Goal: Transaction & Acquisition: Obtain resource

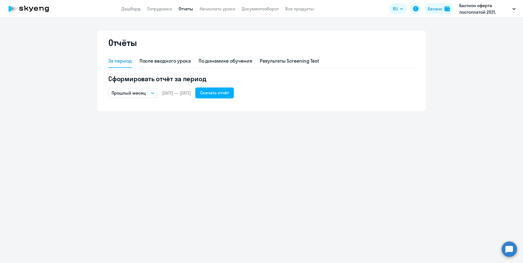
click at [147, 95] on button "Прошлый месяц" at bounding box center [132, 93] width 49 height 10
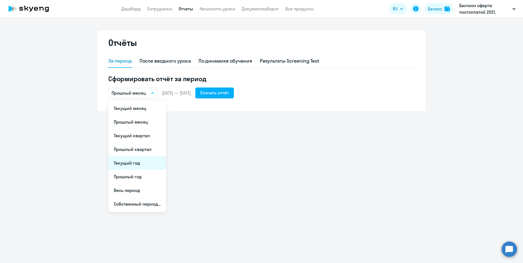
click at [152, 159] on li "Текущий год" at bounding box center [137, 163] width 58 height 14
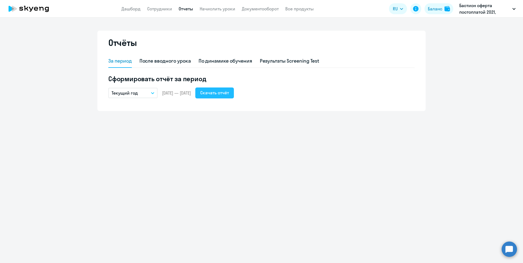
click at [229, 95] on div "Скачать отчёт" at bounding box center [214, 92] width 29 height 7
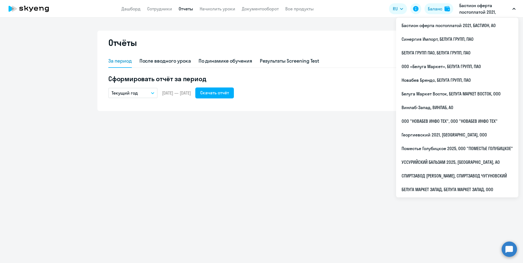
drag, startPoint x: 451, startPoint y: 82, endPoint x: 446, endPoint y: 85, distance: 5.8
click at [451, 82] on li "Новабев Брендс, БЕЛУГА ГРУПП, ПАО" at bounding box center [457, 80] width 122 height 14
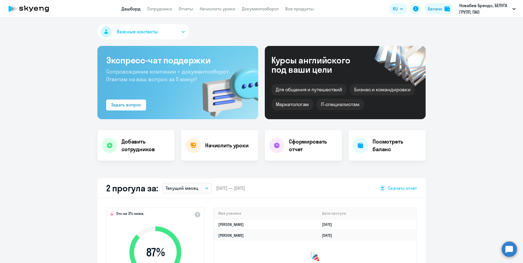
select select "30"
click at [156, 8] on link "Сотрудники" at bounding box center [159, 8] width 25 height 5
select select "30"
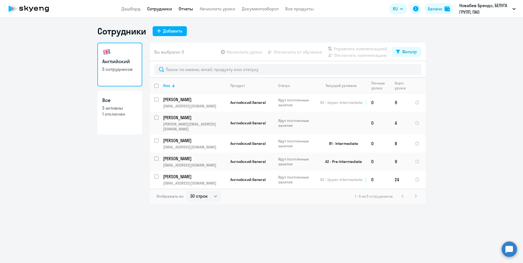
click at [190, 9] on link "Отчеты" at bounding box center [186, 8] width 15 height 5
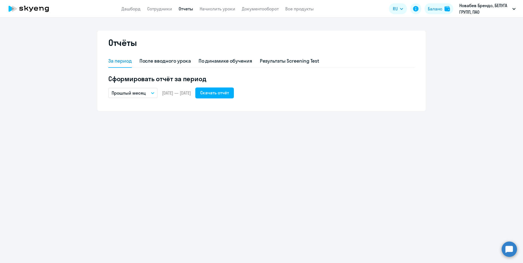
click at [151, 92] on button "Прошлый месяц" at bounding box center [132, 93] width 49 height 10
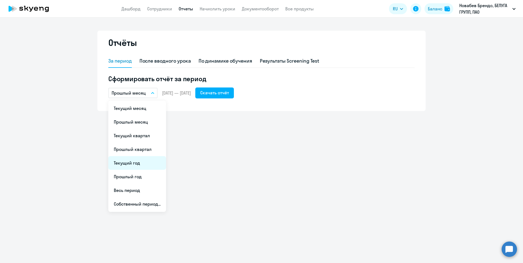
click at [146, 166] on li "Текущий год" at bounding box center [137, 163] width 58 height 14
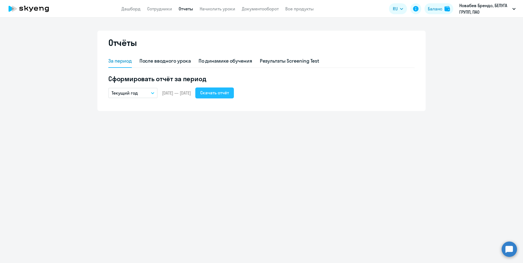
click at [218, 93] on div "Скачать отчёт" at bounding box center [214, 92] width 29 height 7
